Goal: Task Accomplishment & Management: Use online tool/utility

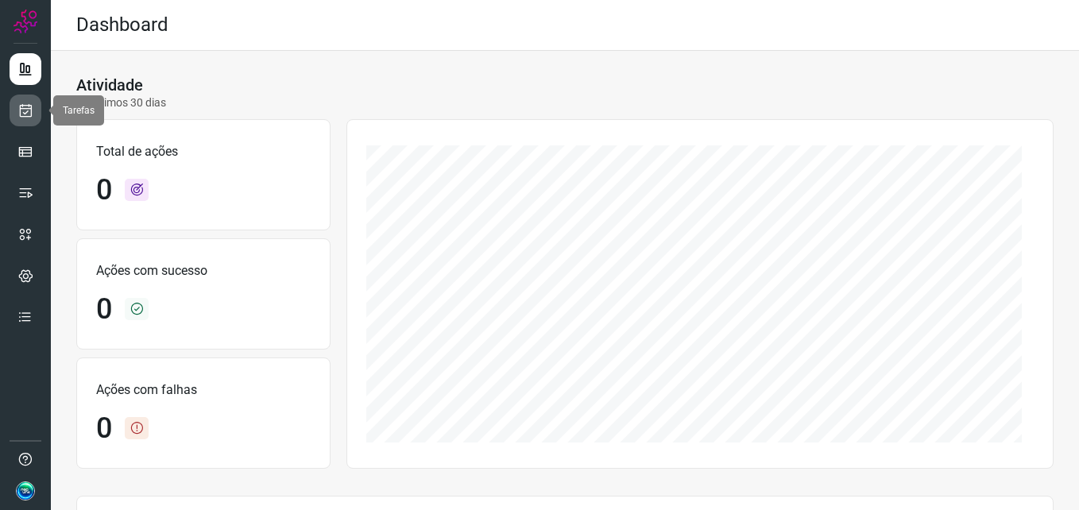
click at [22, 115] on icon at bounding box center [25, 111] width 17 height 16
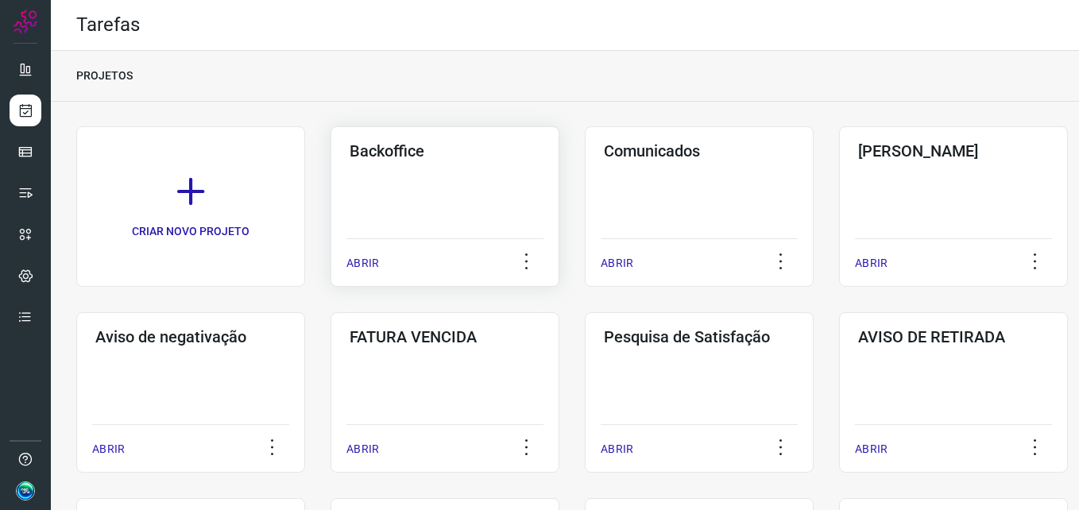
click at [400, 195] on div "Backoffice ABRIR" at bounding box center [445, 206] width 229 height 161
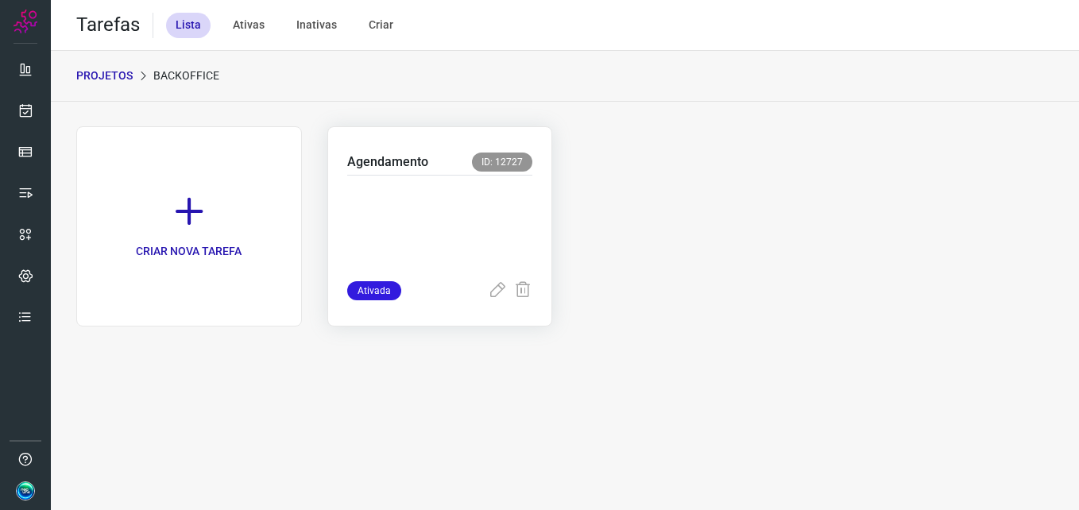
click at [410, 237] on p at bounding box center [440, 224] width 186 height 79
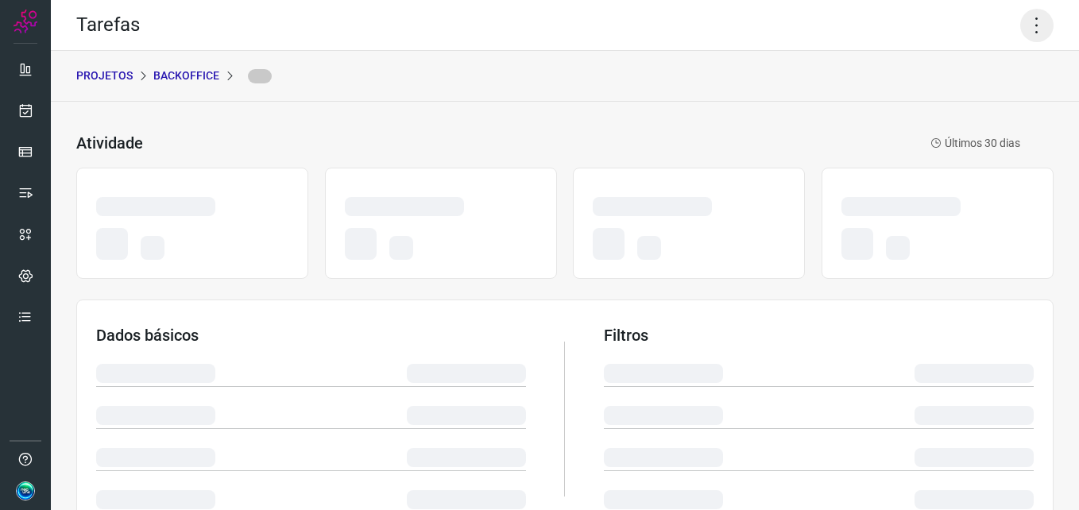
click at [1031, 21] on icon at bounding box center [1037, 25] width 33 height 33
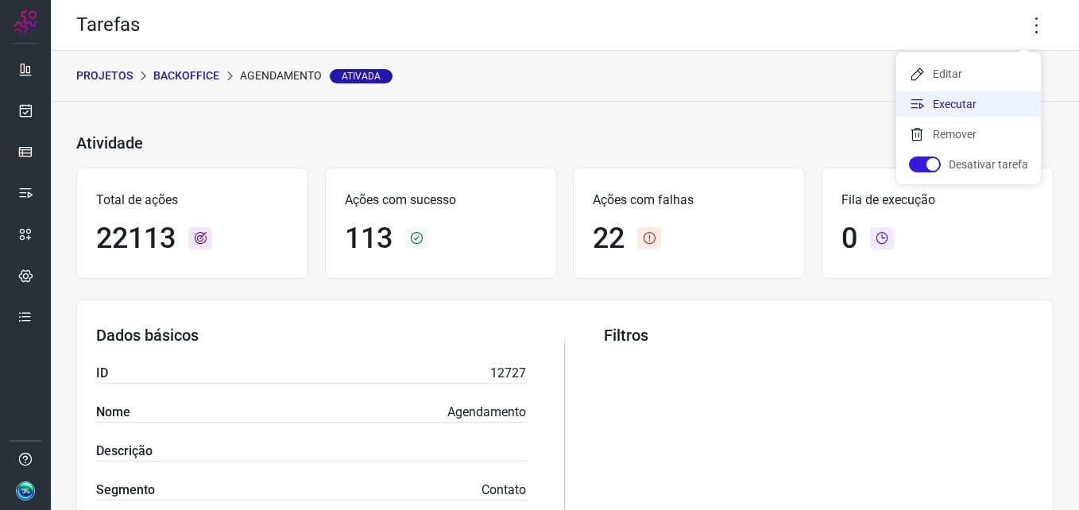
click at [936, 110] on li "Executar" at bounding box center [969, 103] width 145 height 25
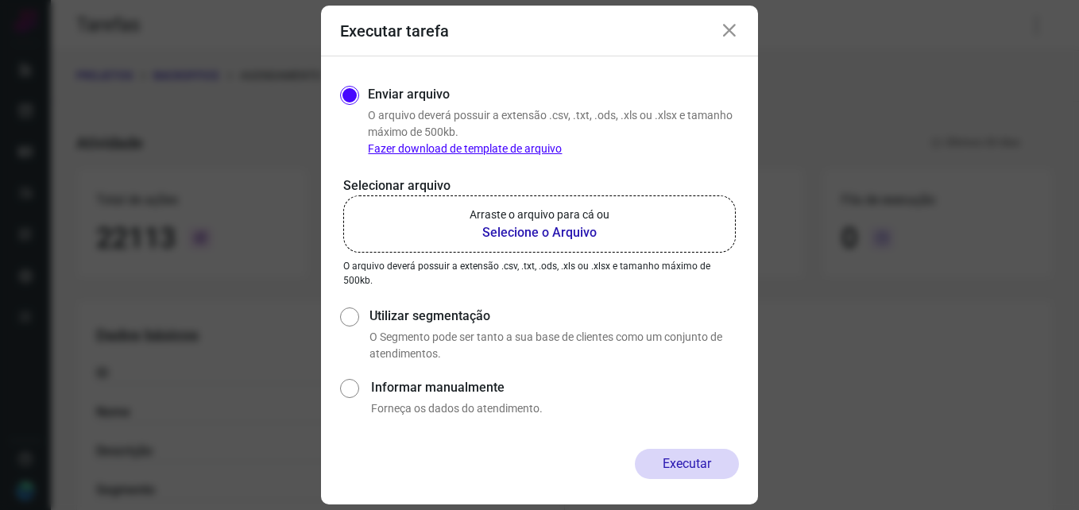
click at [517, 228] on b "Selecione o Arquivo" at bounding box center [540, 232] width 140 height 19
click at [0, 0] on input "Arraste o arquivo para cá ou Selecione o Arquivo" at bounding box center [0, 0] width 0 height 0
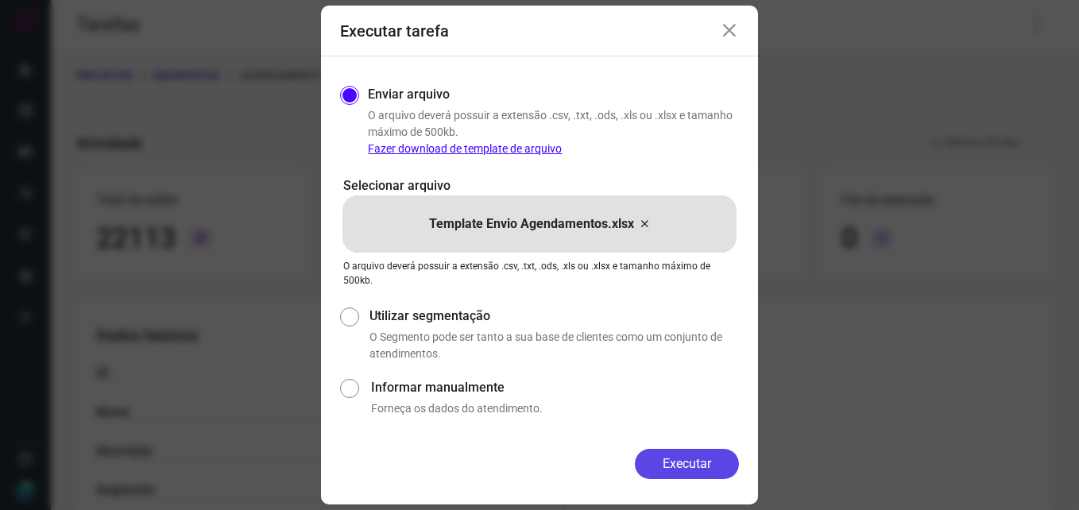
click at [685, 467] on button "Executar" at bounding box center [687, 464] width 104 height 30
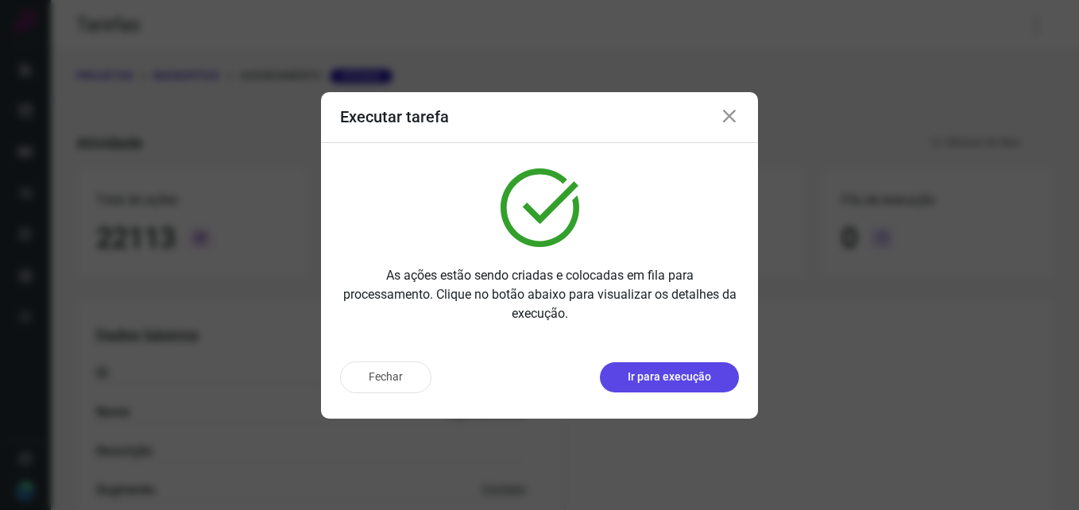
click at [676, 374] on p "Ir para execução" at bounding box center [669, 377] width 83 height 17
